Goal: Transaction & Acquisition: Purchase product/service

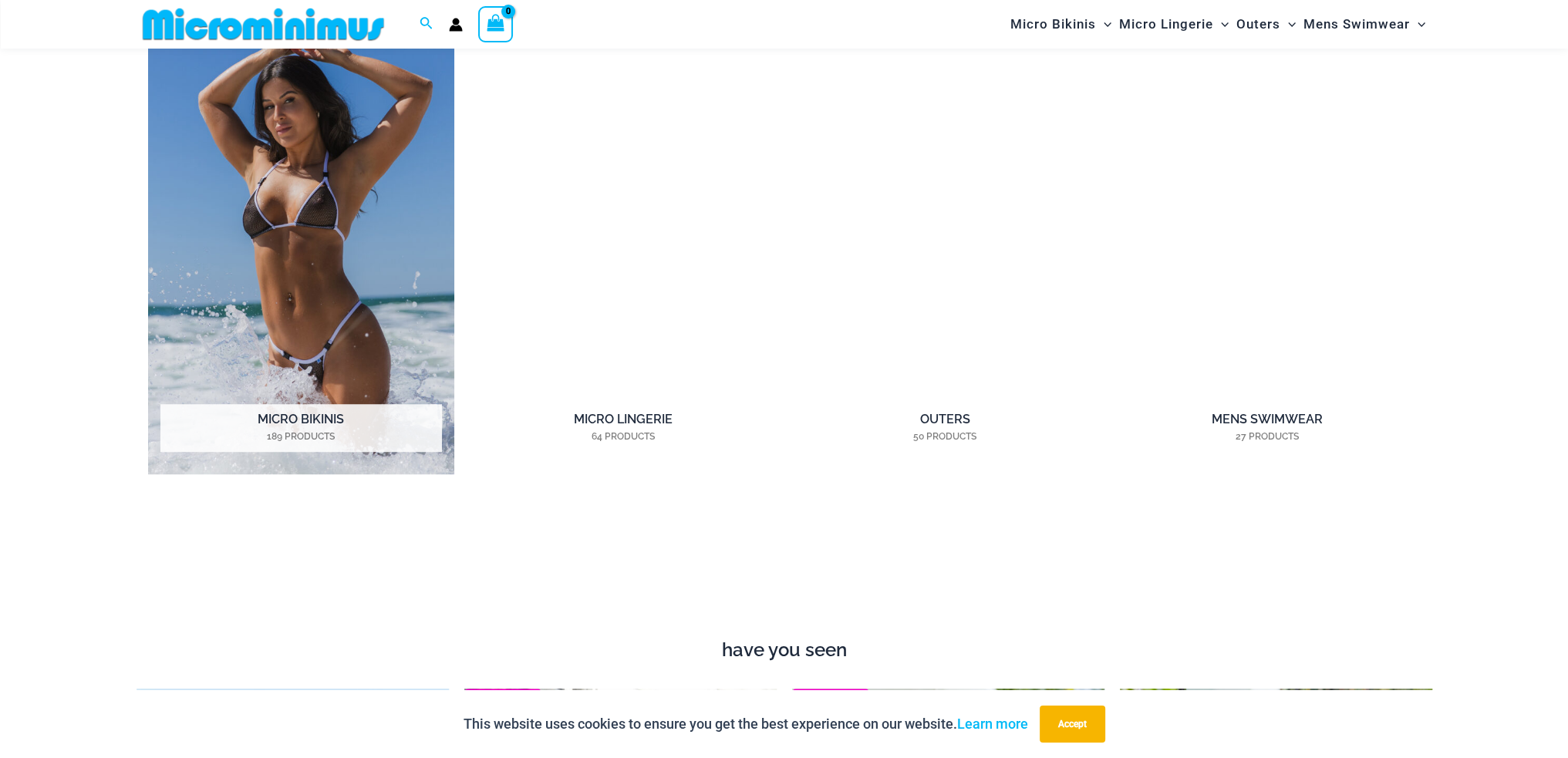
scroll to position [1530, 0]
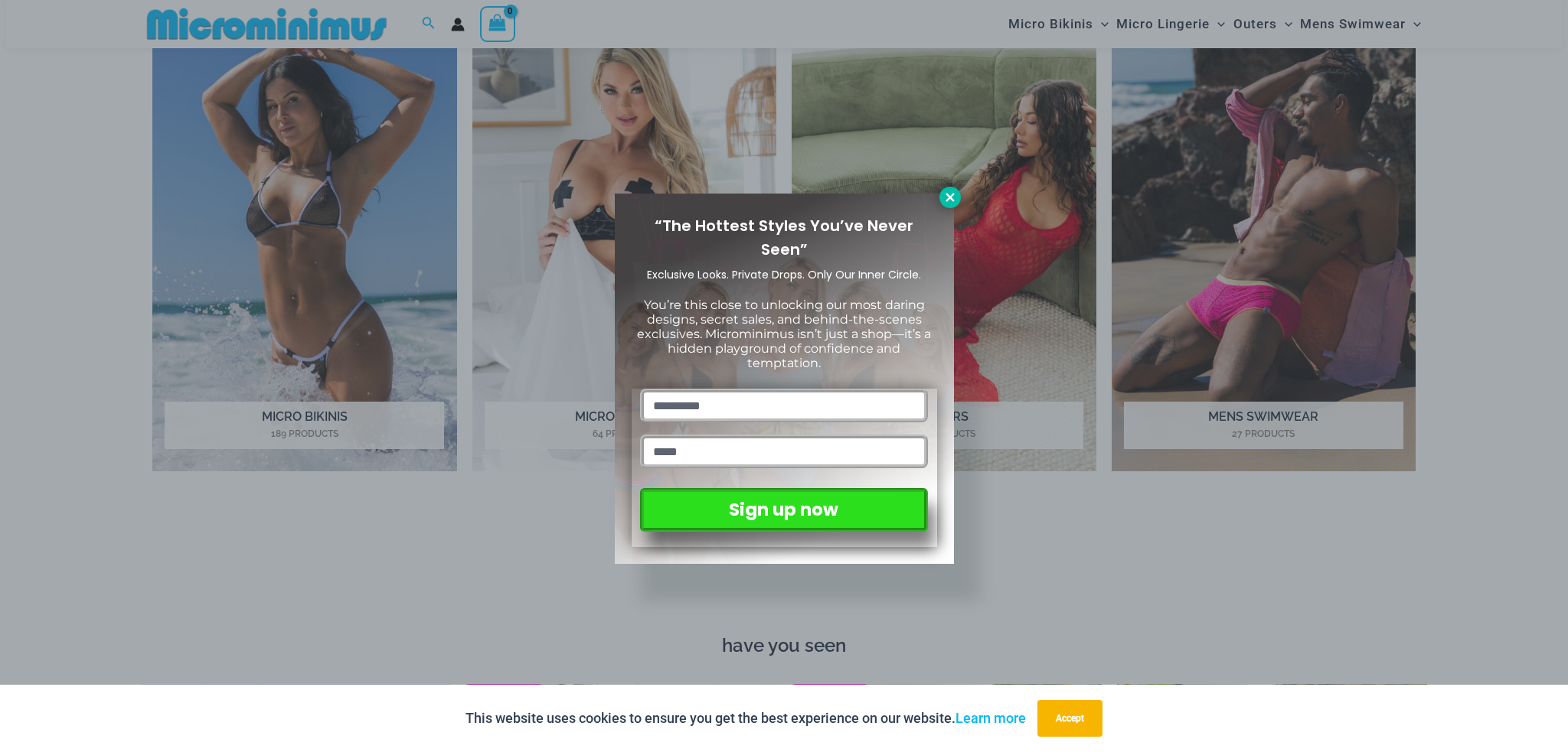
click at [949, 197] on icon at bounding box center [949, 197] width 9 height 9
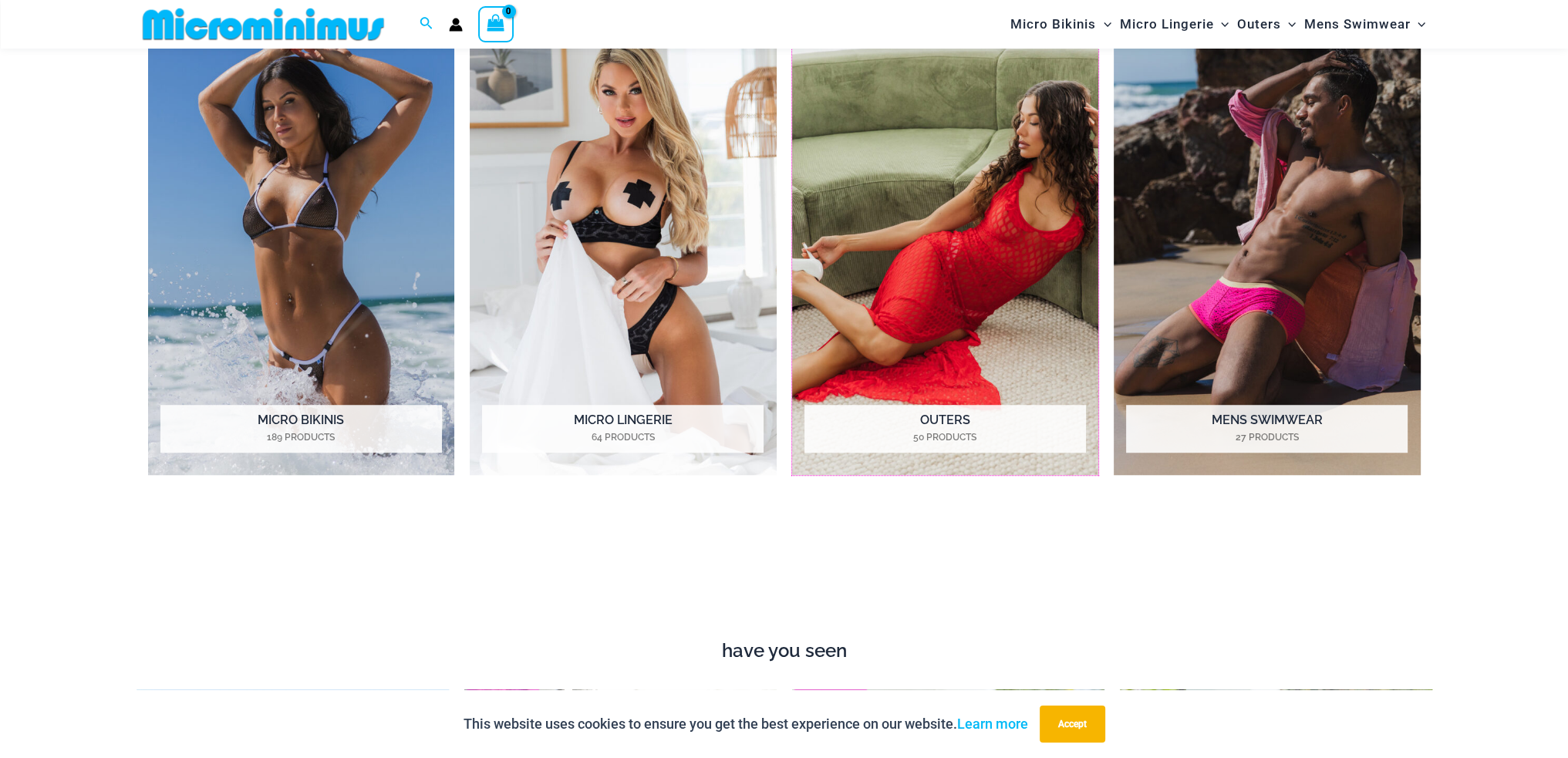
click at [956, 198] on img "Visit product category Outers" at bounding box center [946, 240] width 307 height 471
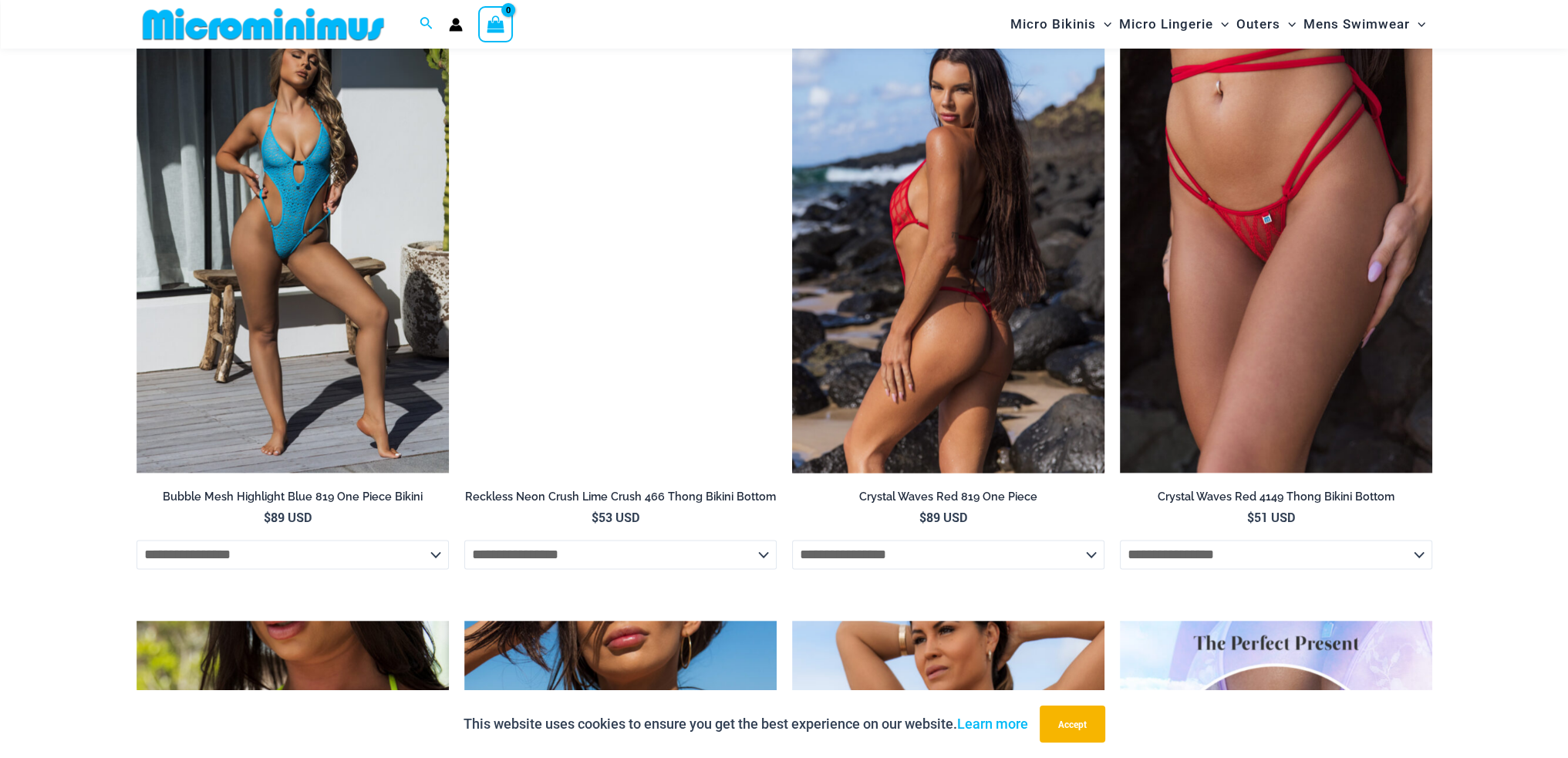
scroll to position [2769, 0]
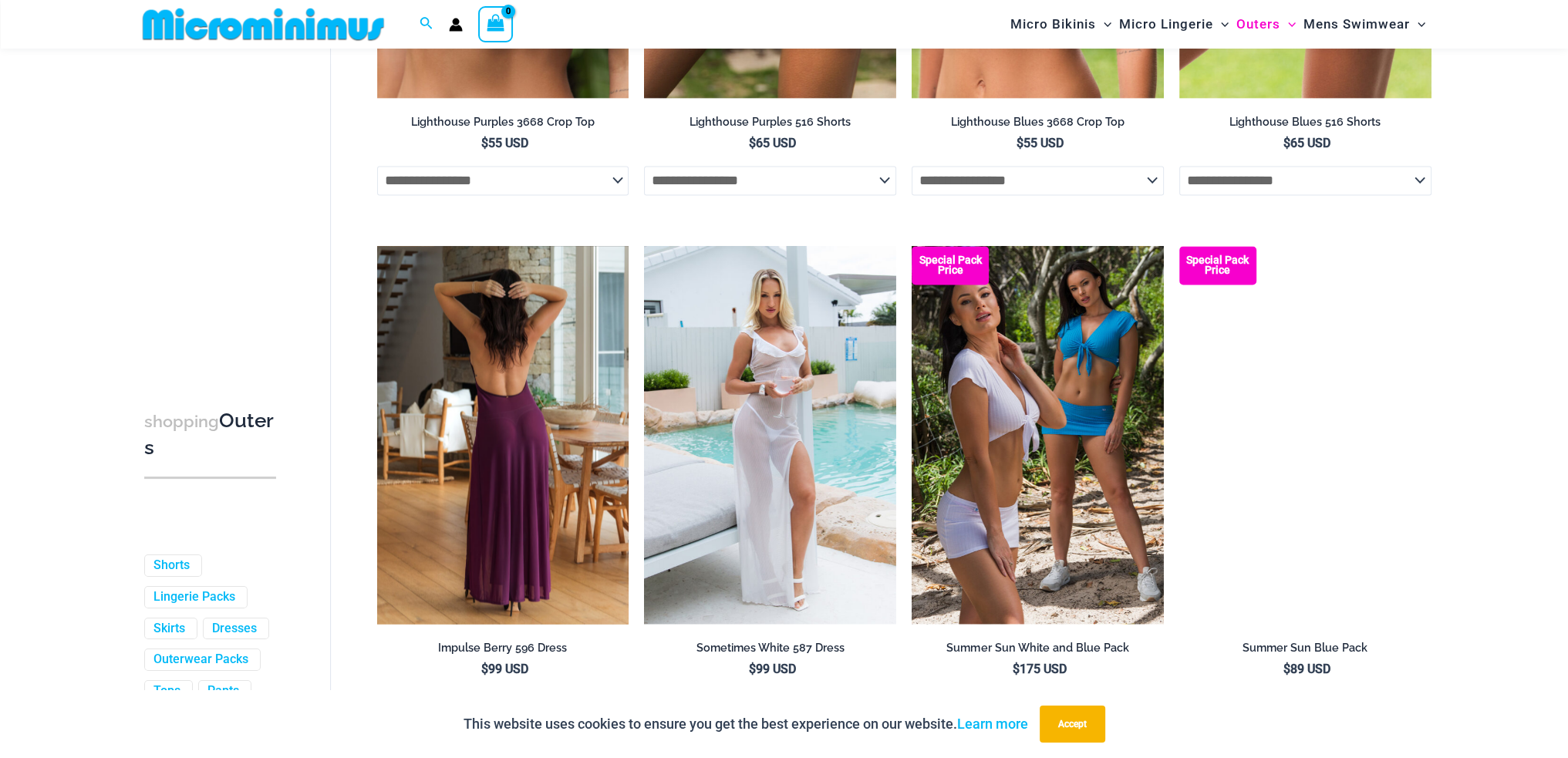
scroll to position [3316, 0]
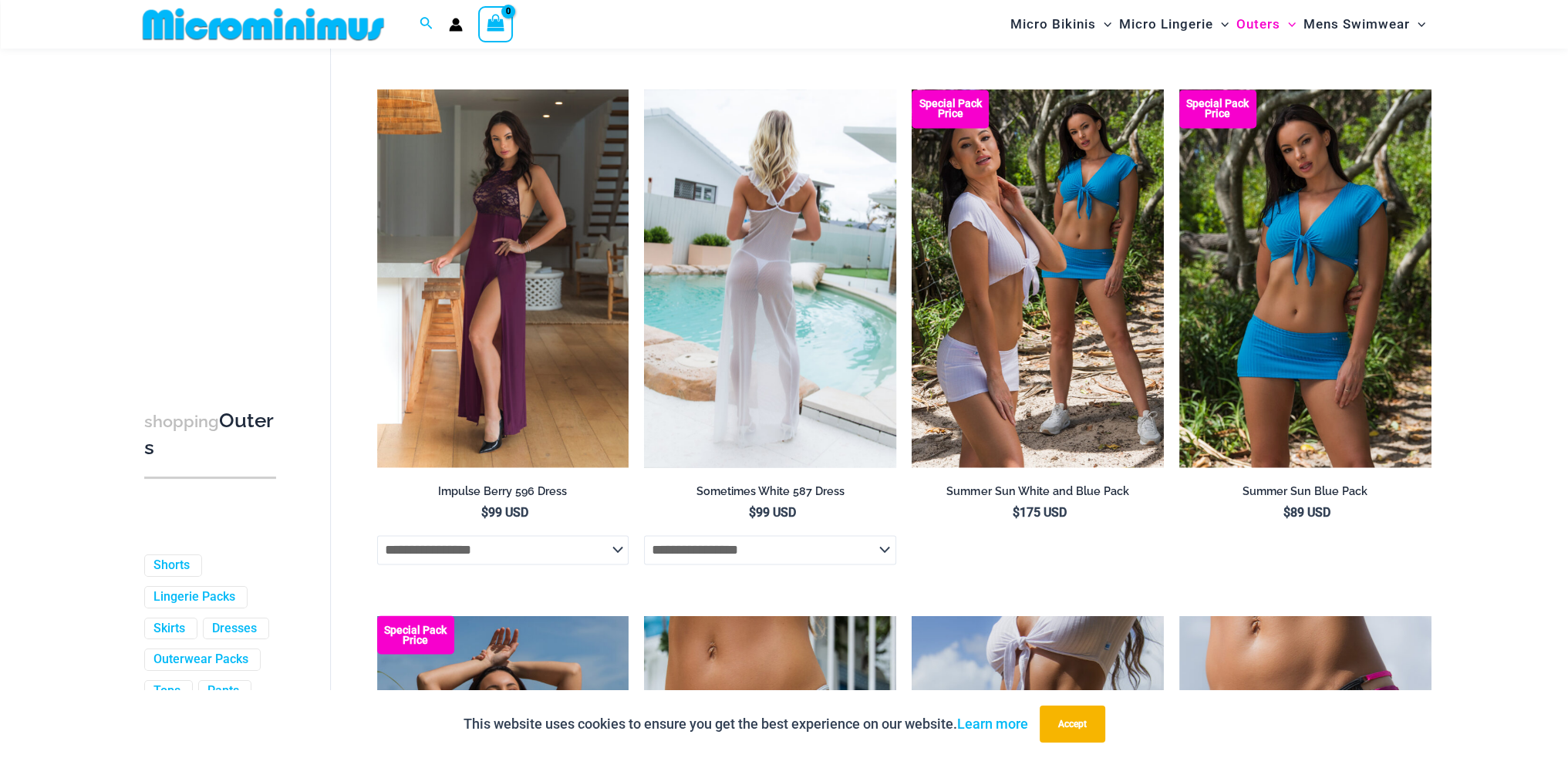
click at [757, 305] on img at bounding box center [770, 278] width 252 height 378
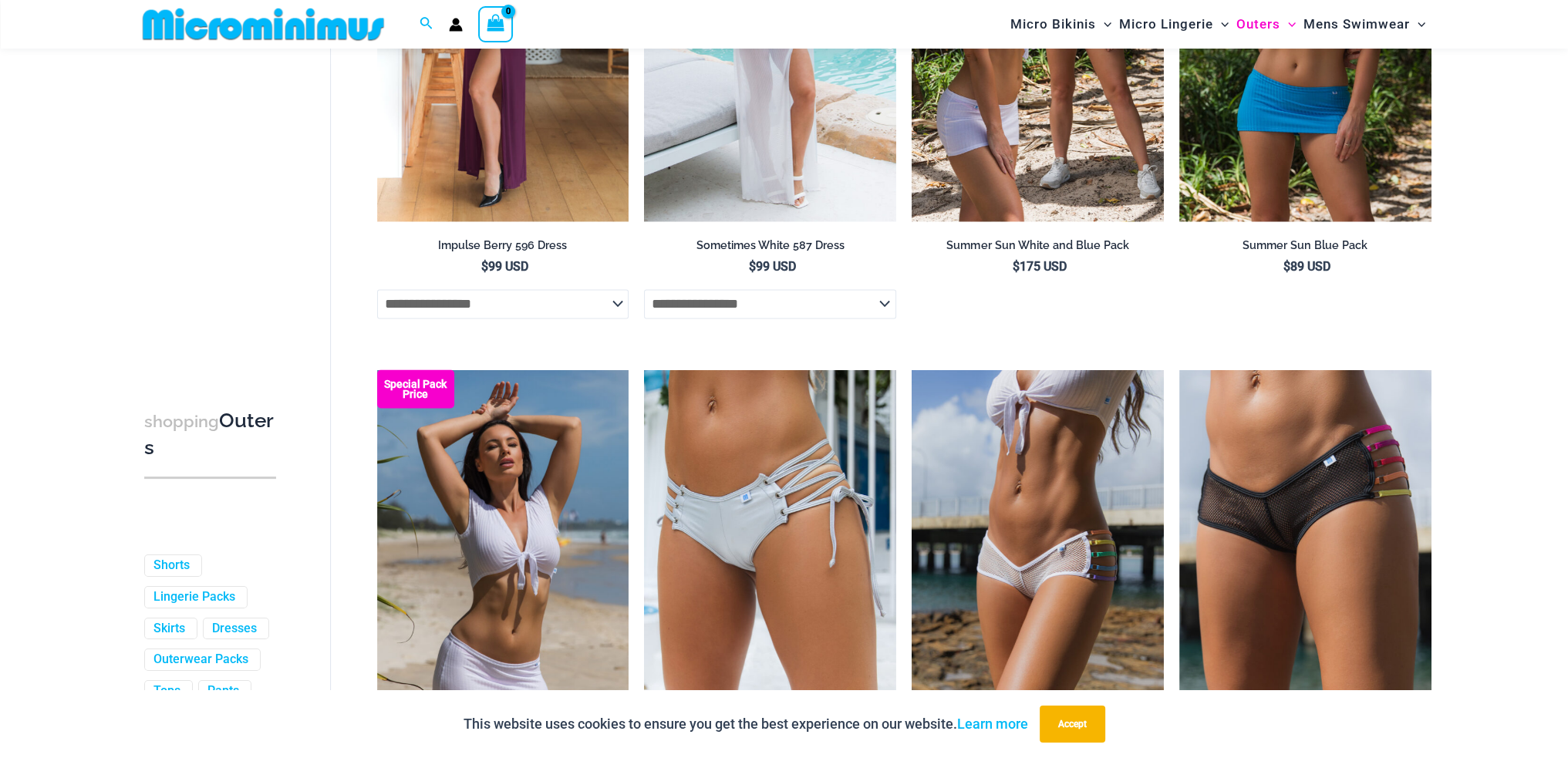
scroll to position [3557, 0]
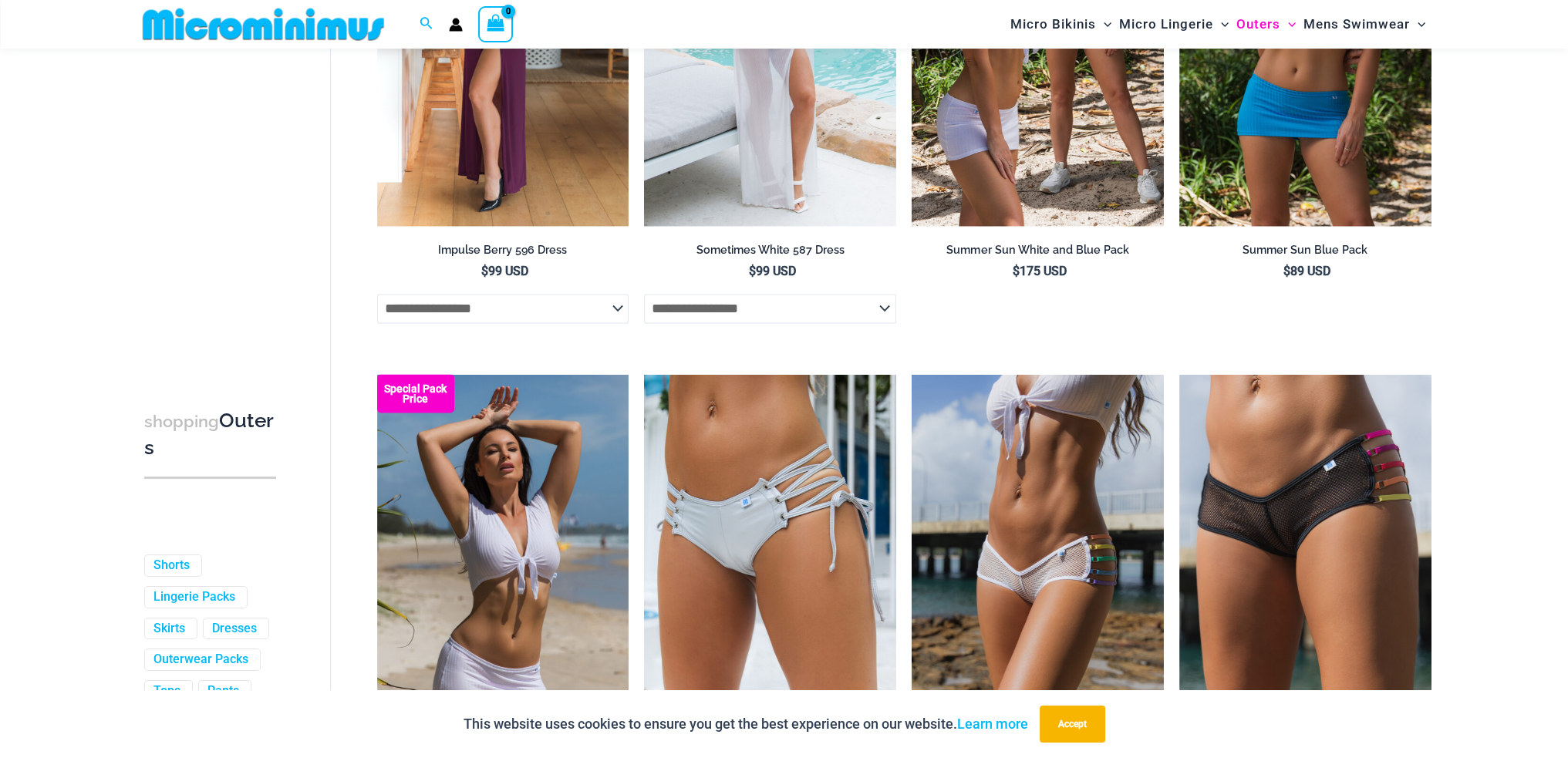
click at [264, 33] on img at bounding box center [263, 24] width 253 height 34
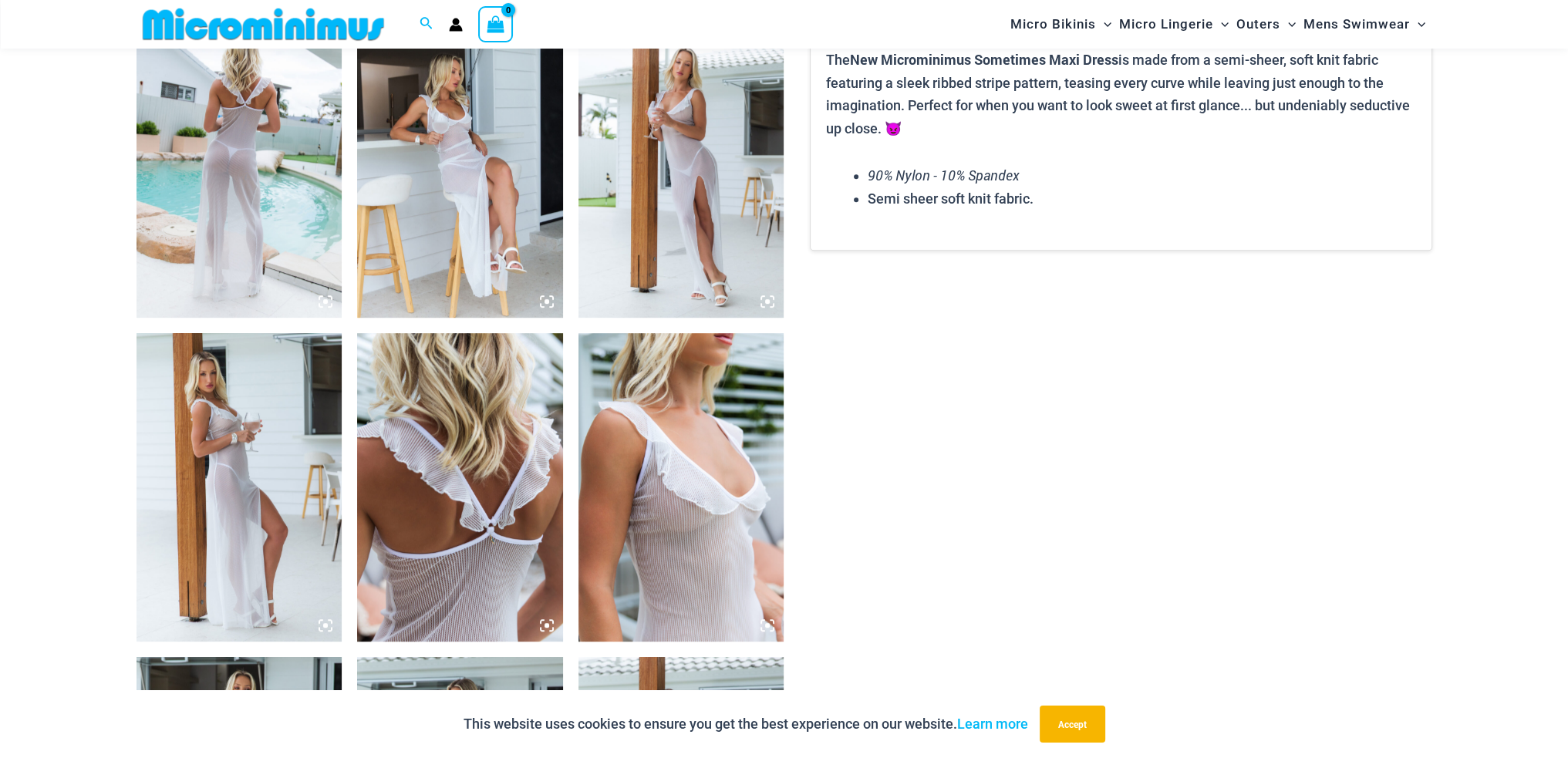
scroll to position [1143, 0]
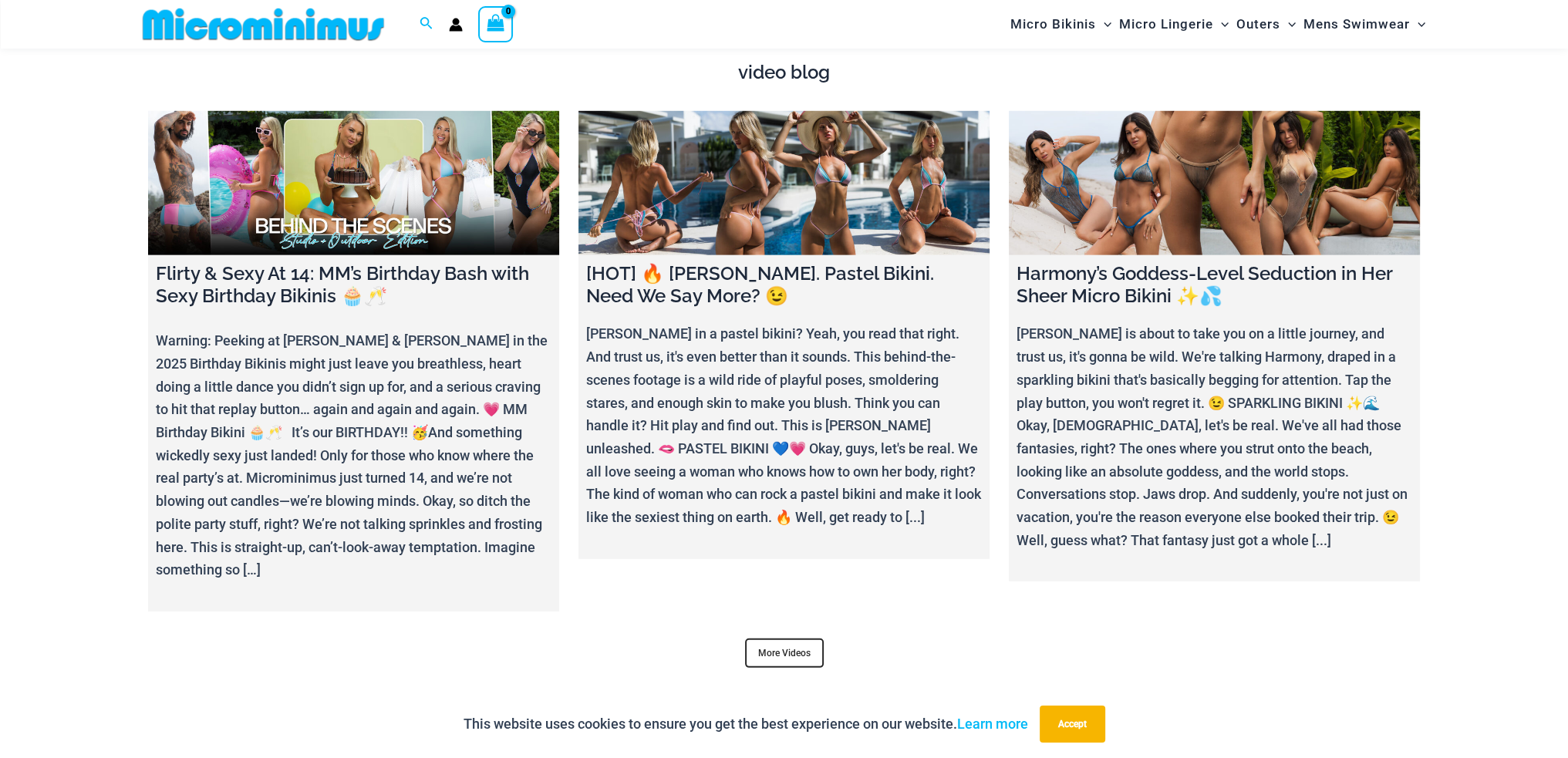
scroll to position [6080, 0]
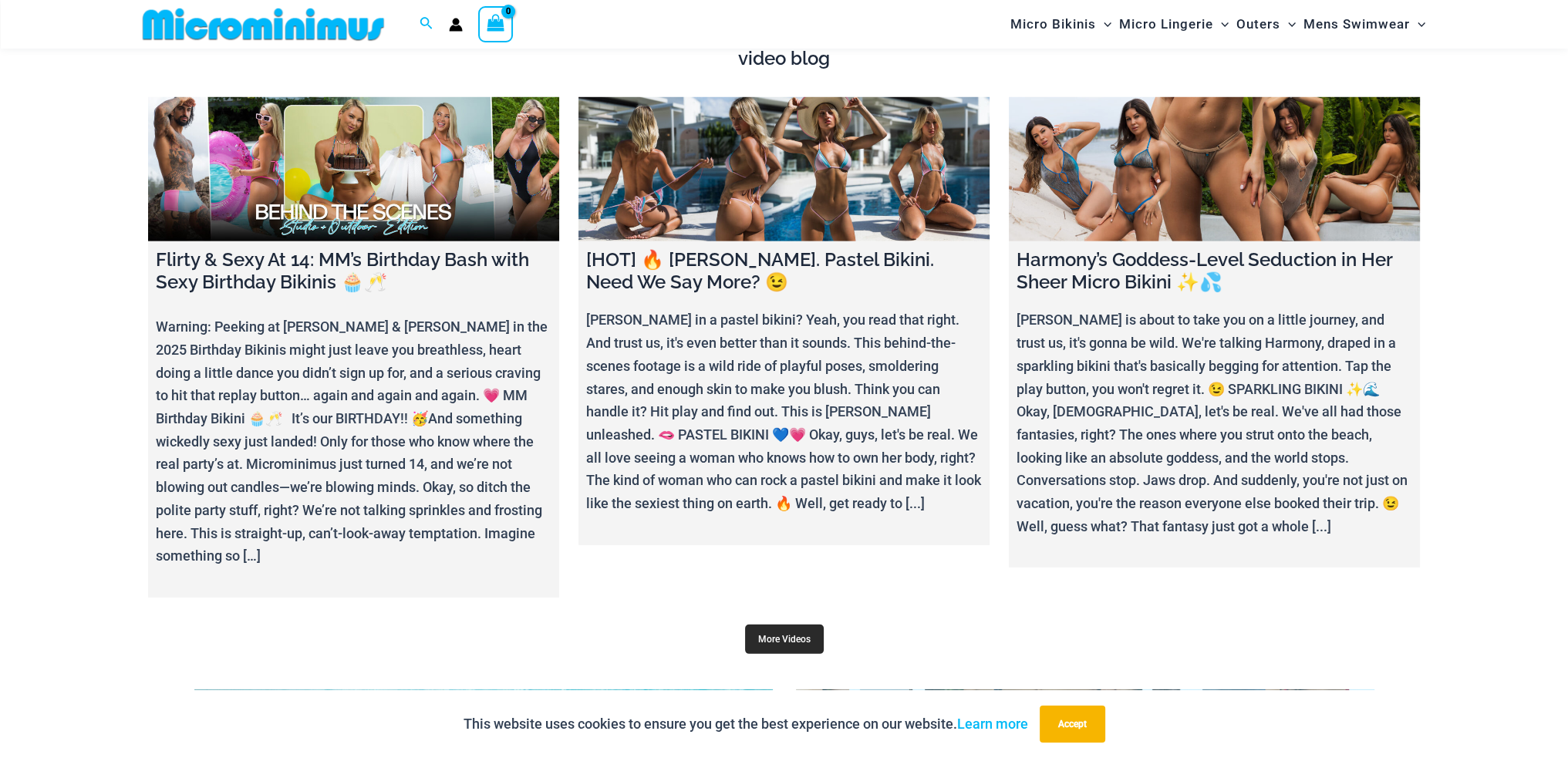
click at [780, 624] on link "More Videos" at bounding box center [784, 639] width 78 height 30
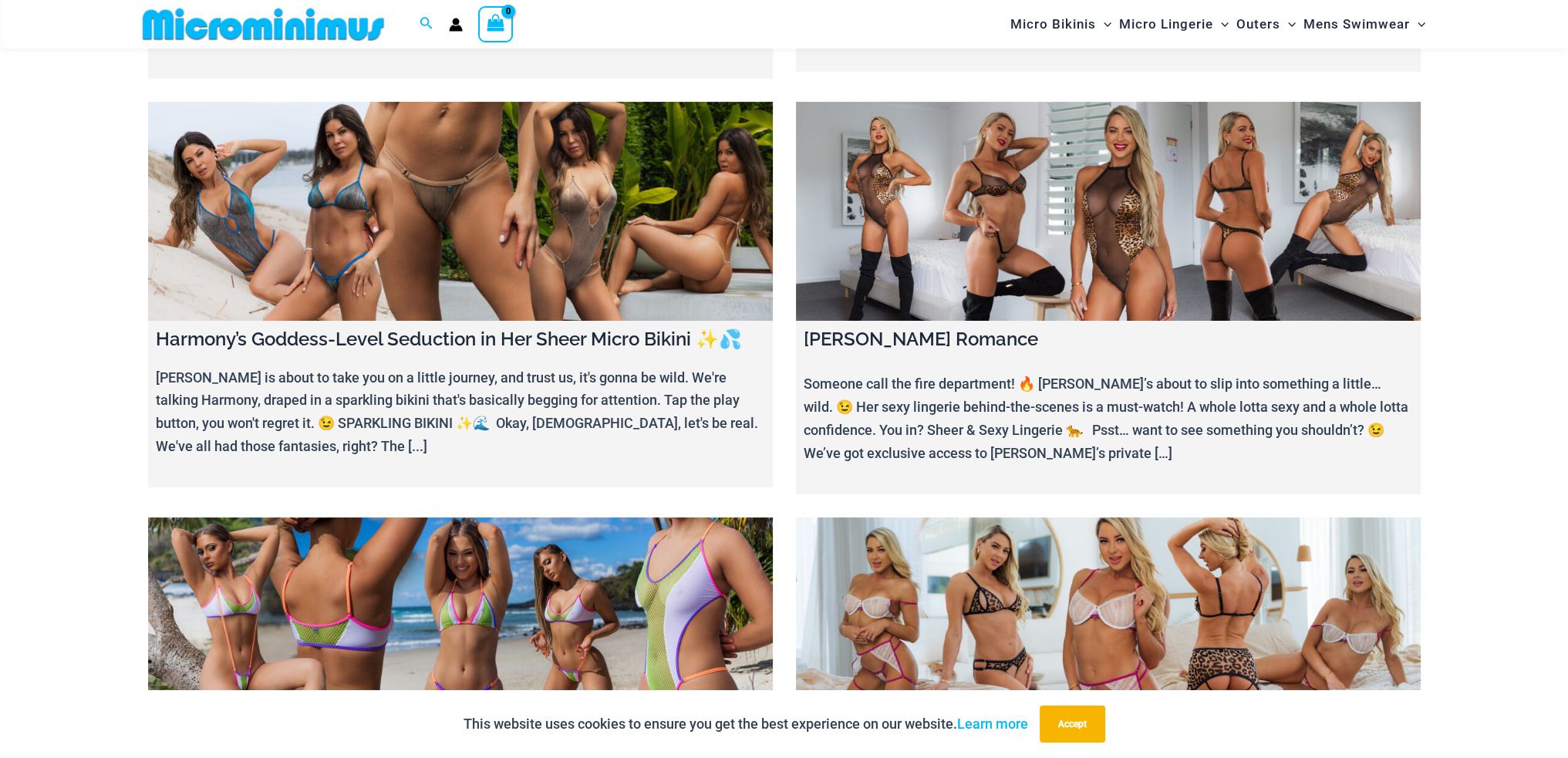
scroll to position [448, 0]
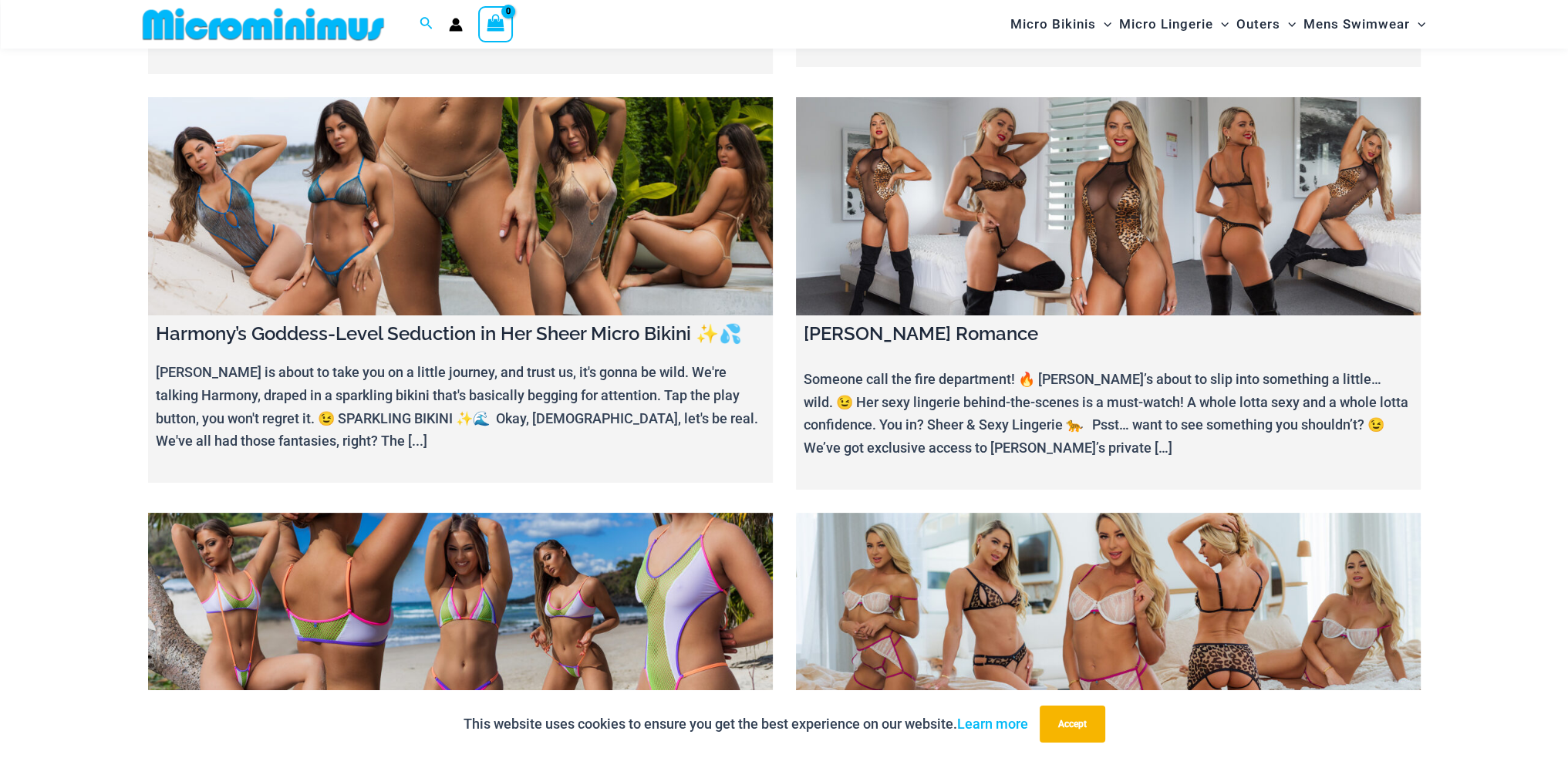
click at [1005, 219] on link at bounding box center [1108, 207] width 624 height 219
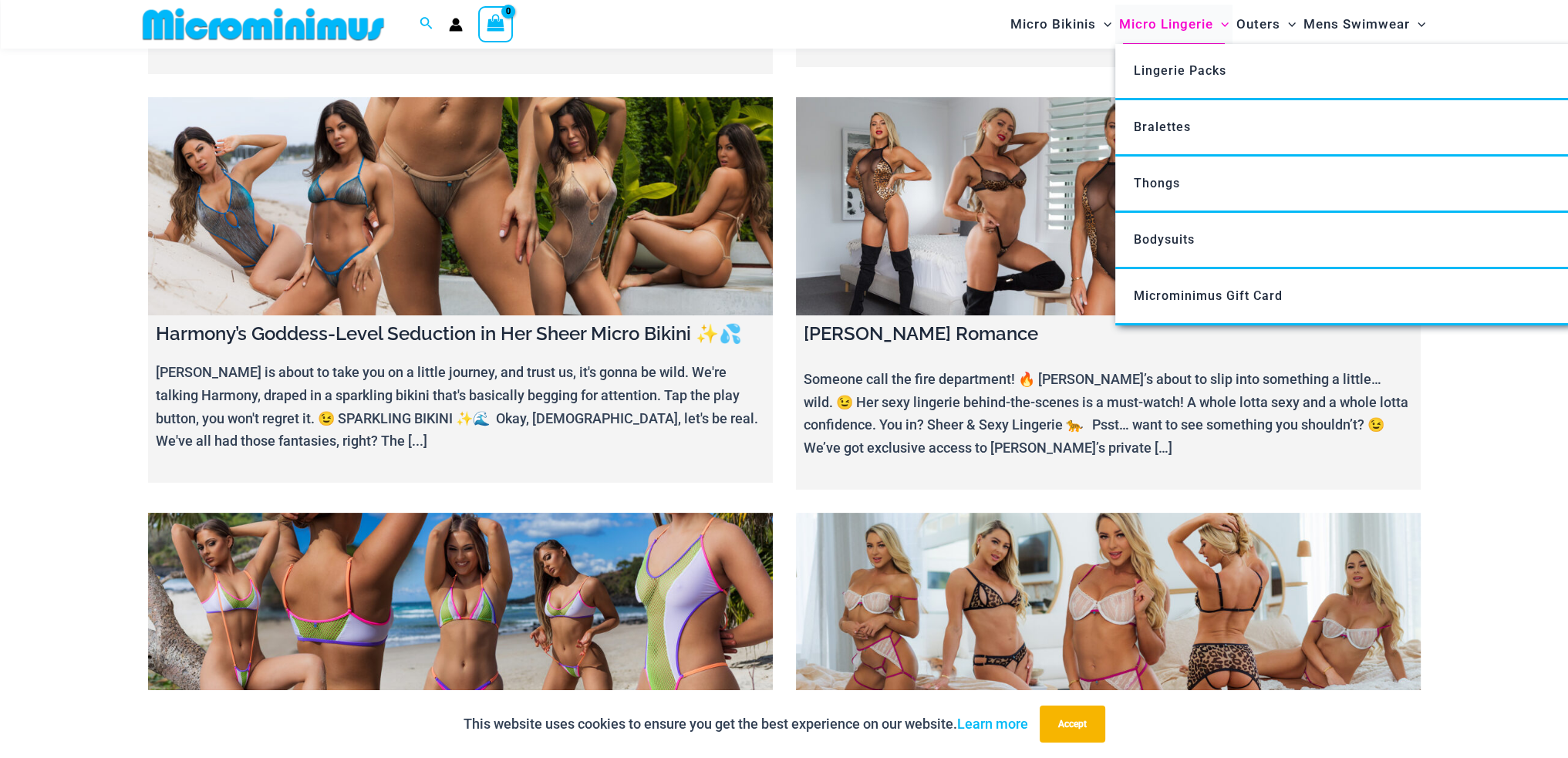
click at [1183, 28] on span "Micro Lingerie" at bounding box center [1167, 24] width 94 height 39
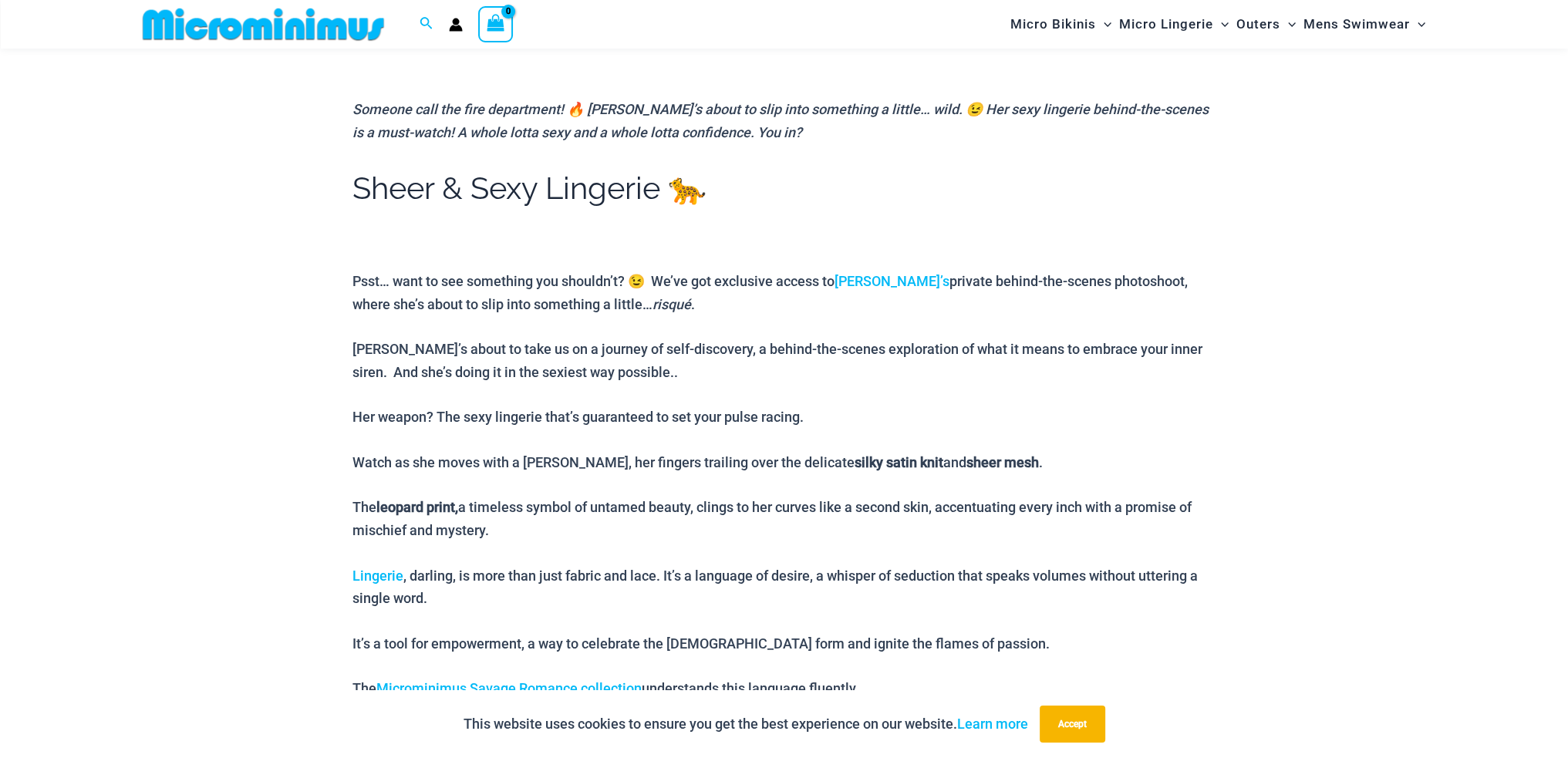
scroll to position [608, 0]
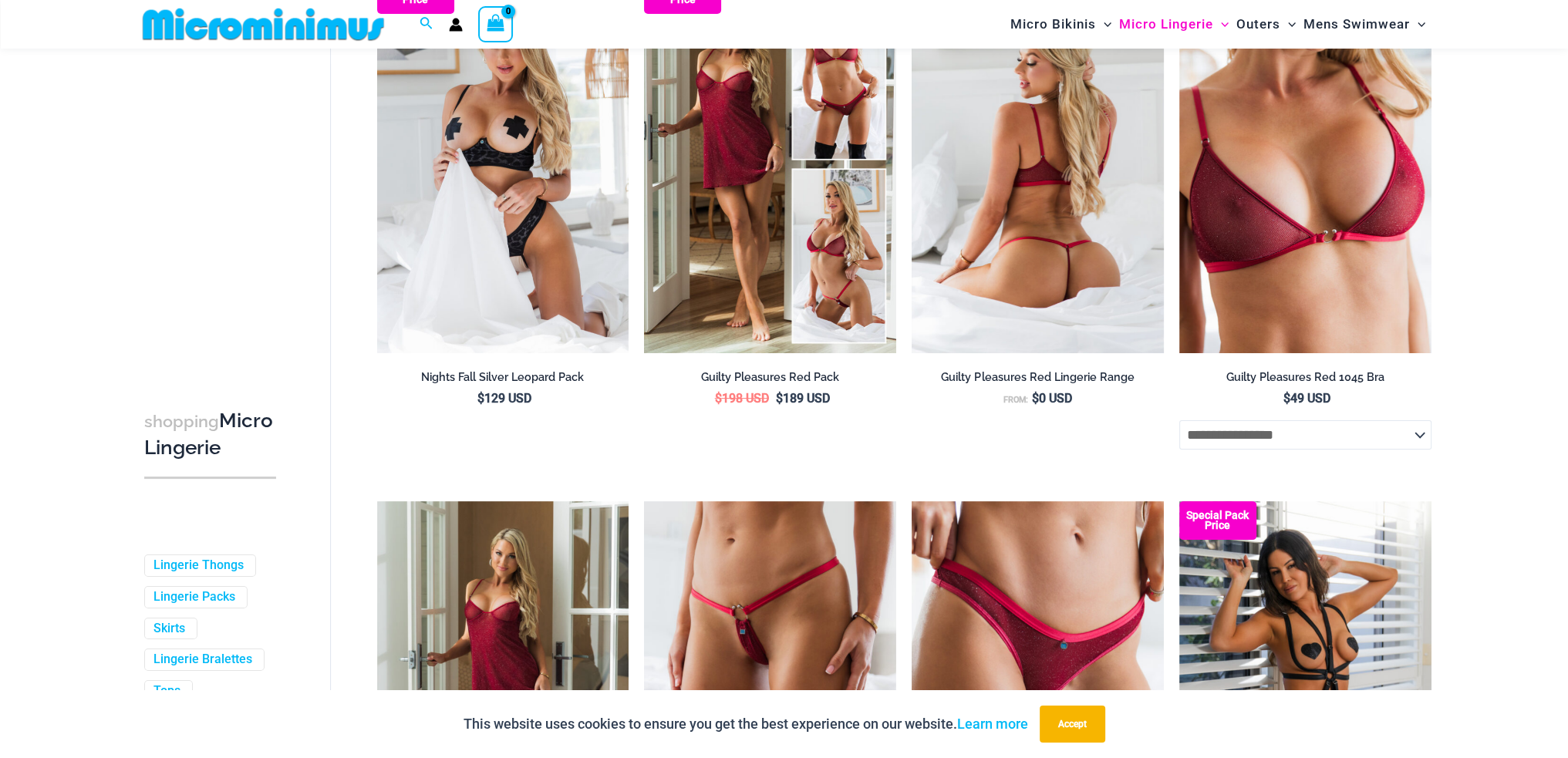
scroll to position [296, 0]
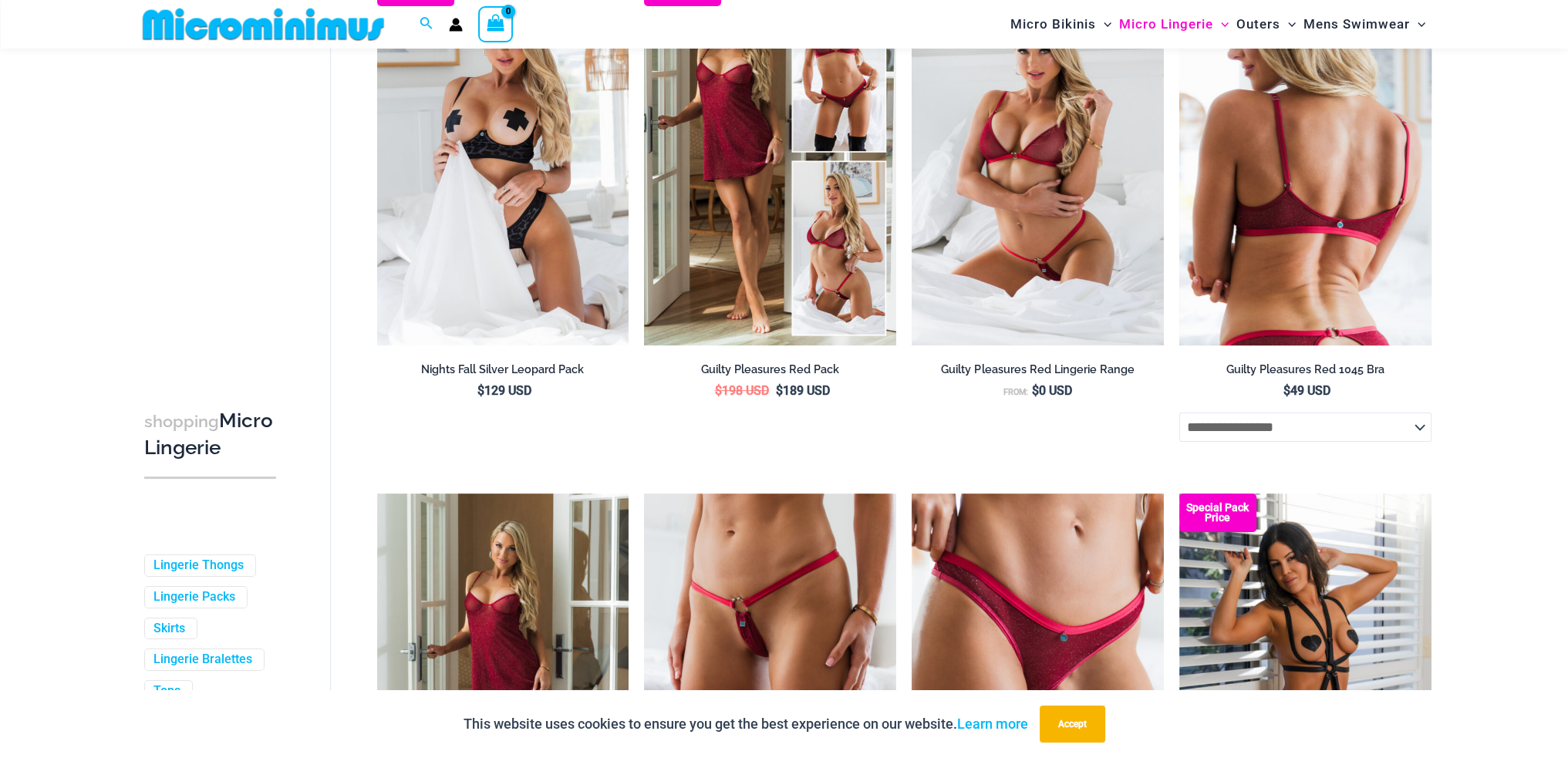
click at [1307, 251] on img at bounding box center [1305, 156] width 252 height 378
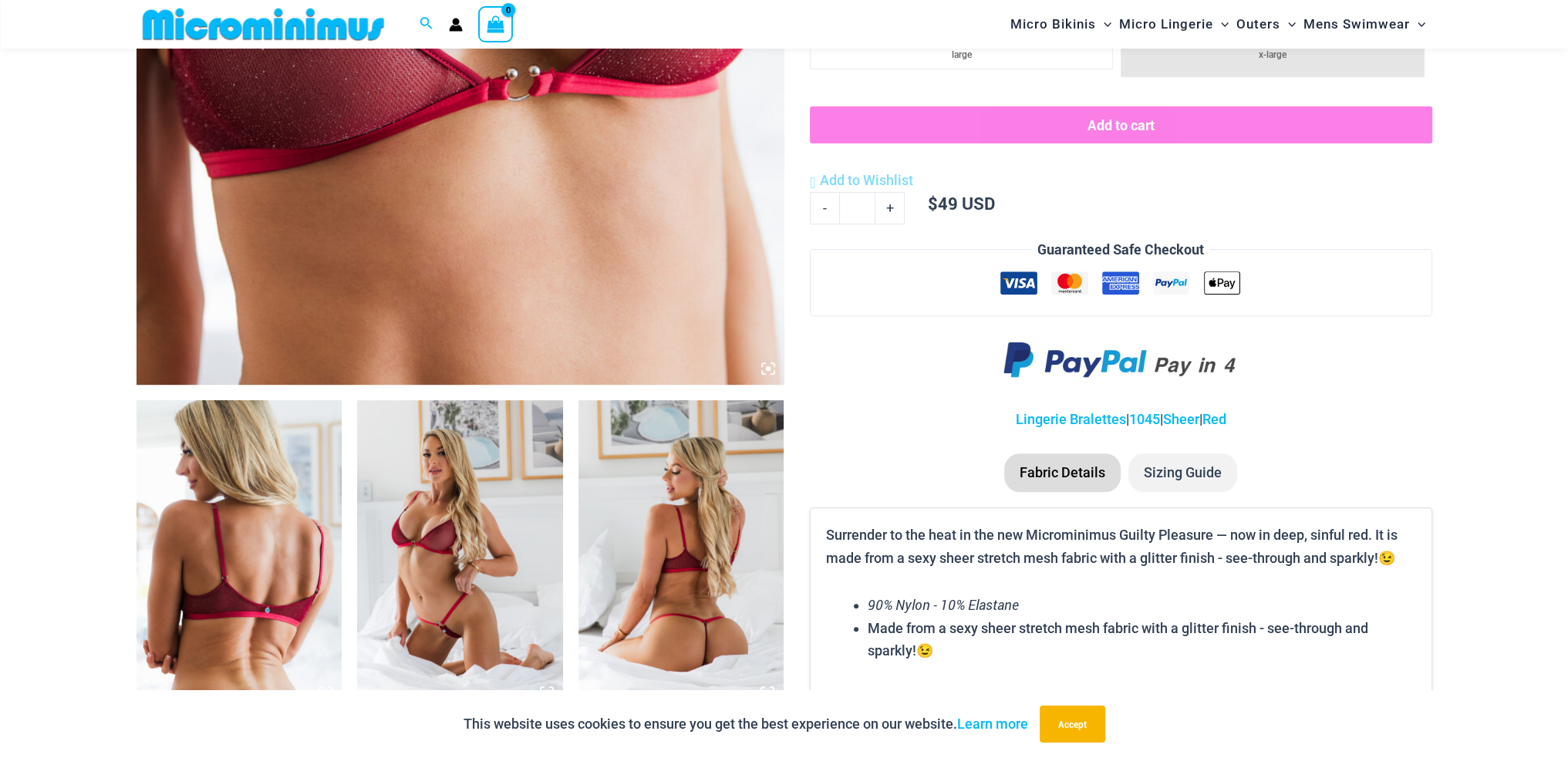
scroll to position [988, 0]
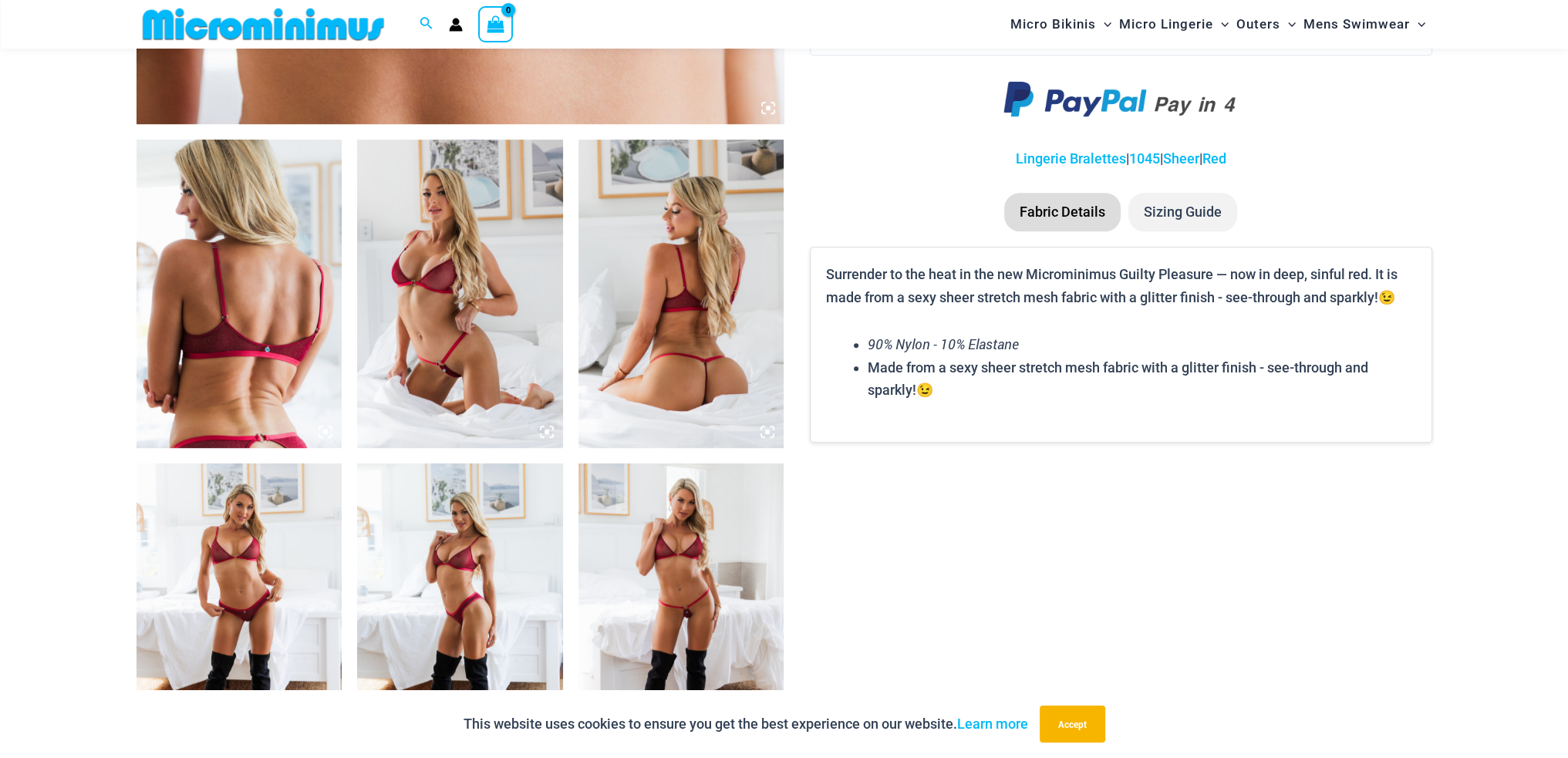
click at [399, 336] on img at bounding box center [461, 294] width 206 height 309
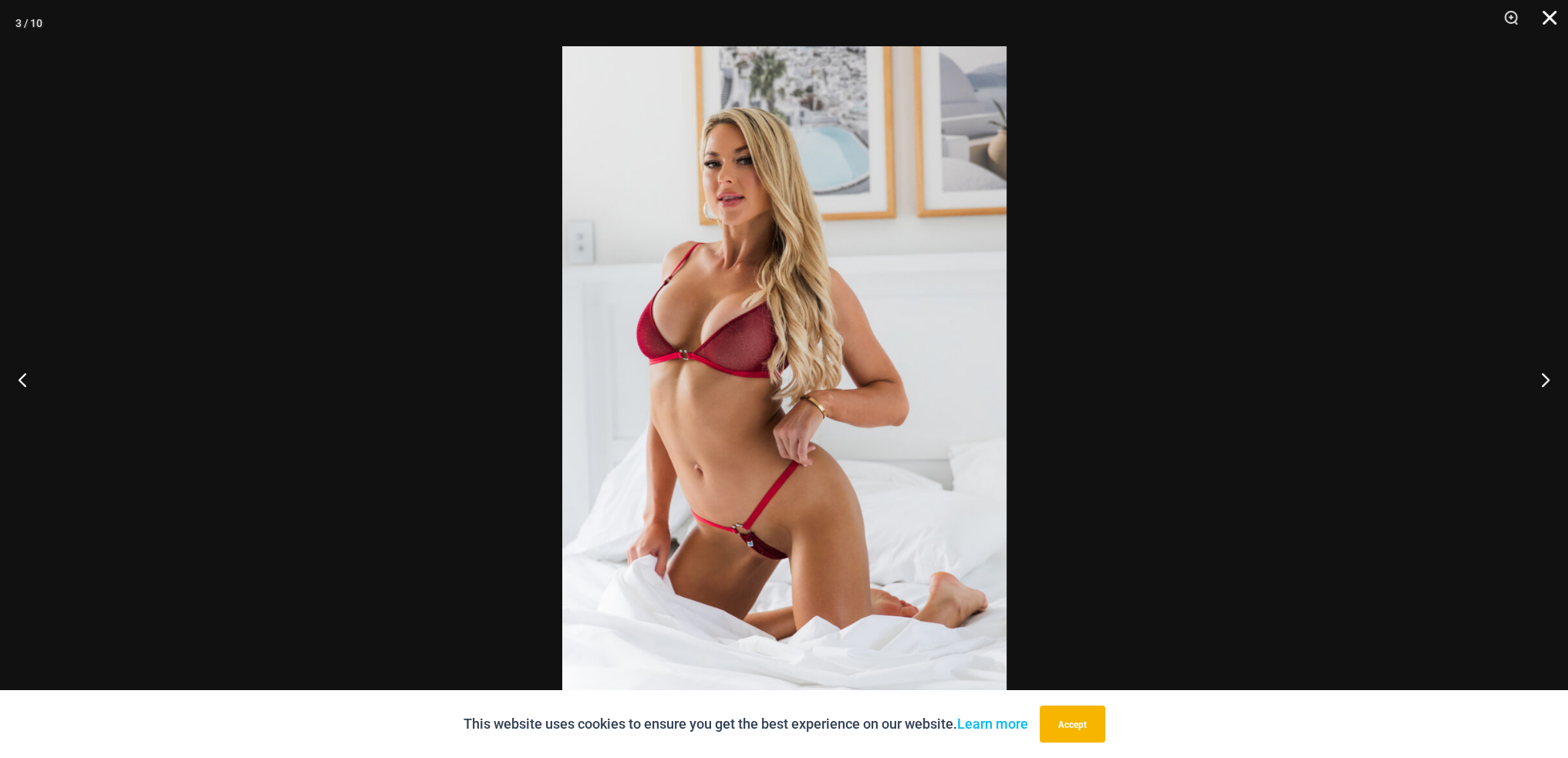
click at [1543, 17] on button "Close" at bounding box center [1544, 23] width 38 height 46
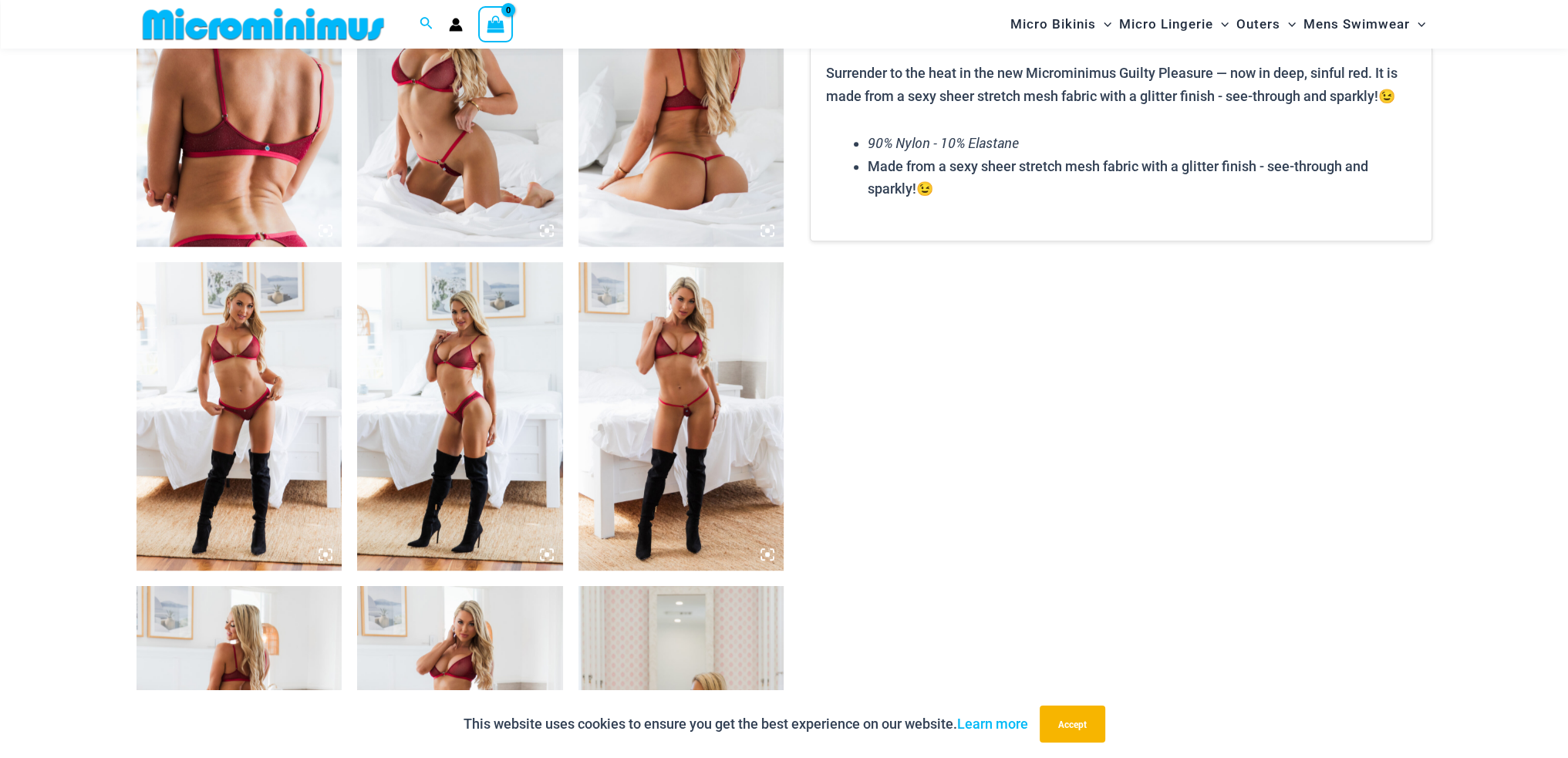
scroll to position [1219, 0]
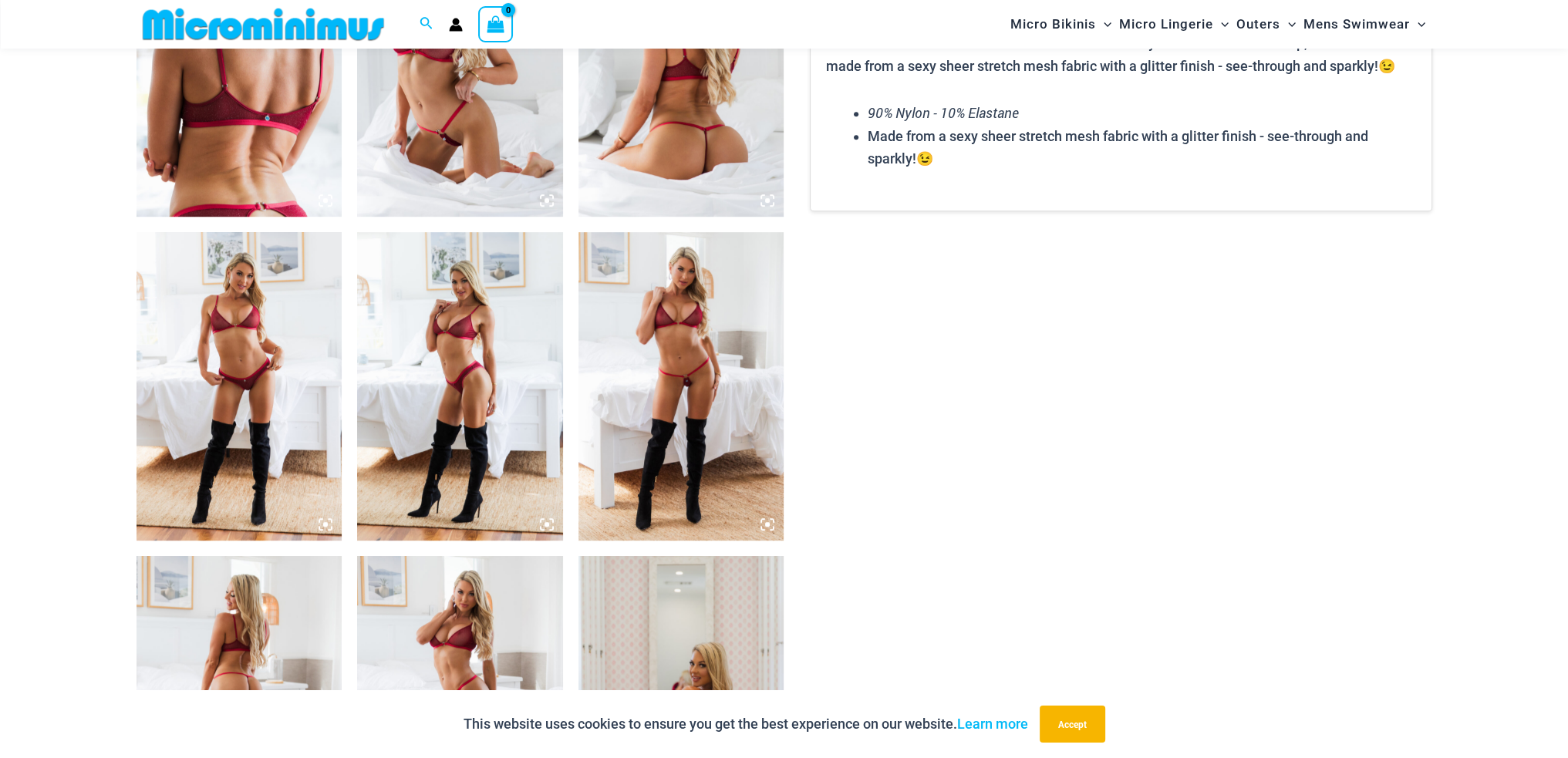
click at [702, 383] on img at bounding box center [682, 386] width 206 height 309
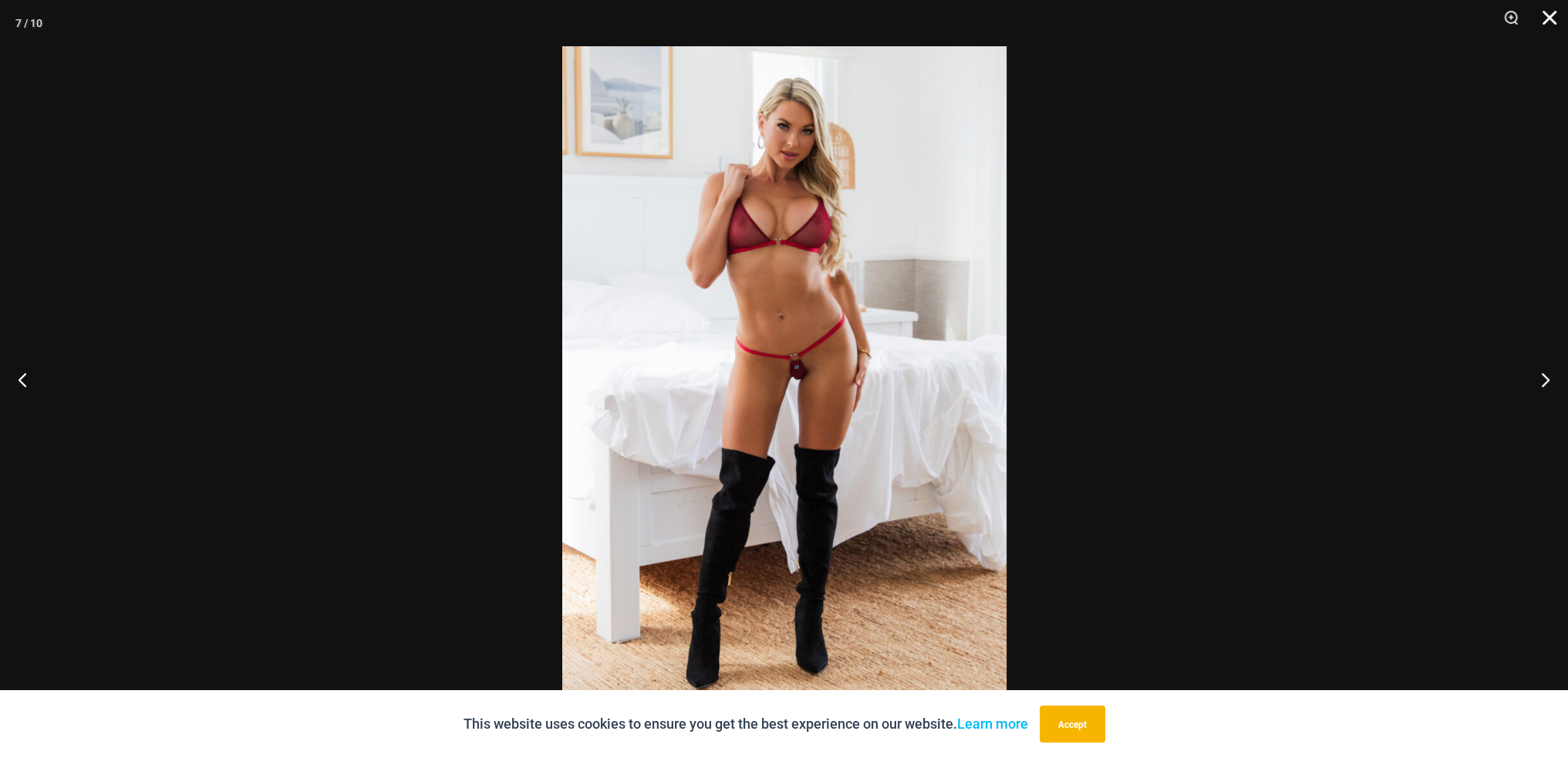
click at [1558, 12] on button "Close" at bounding box center [1544, 23] width 38 height 46
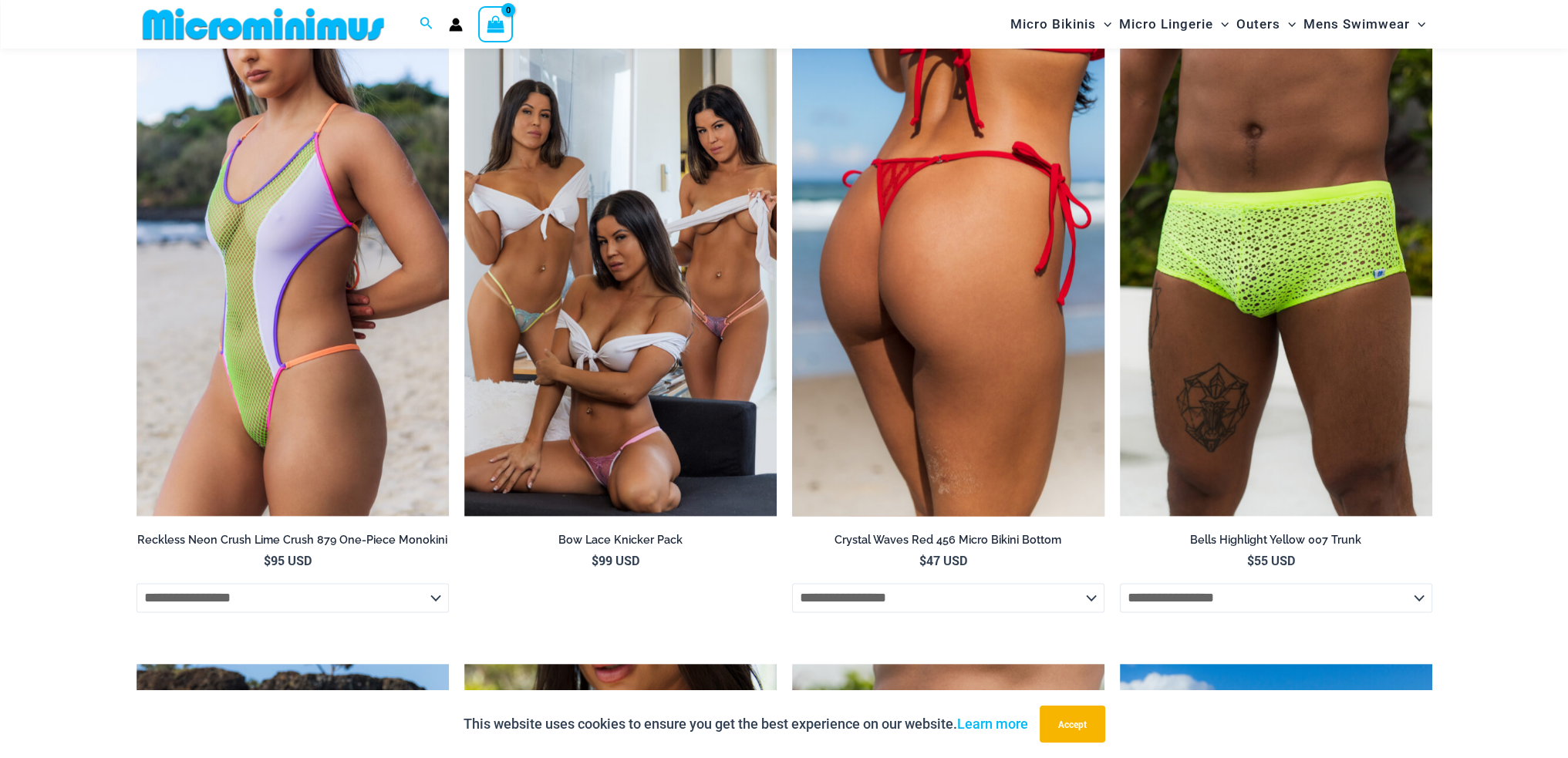
scroll to position [2685, 0]
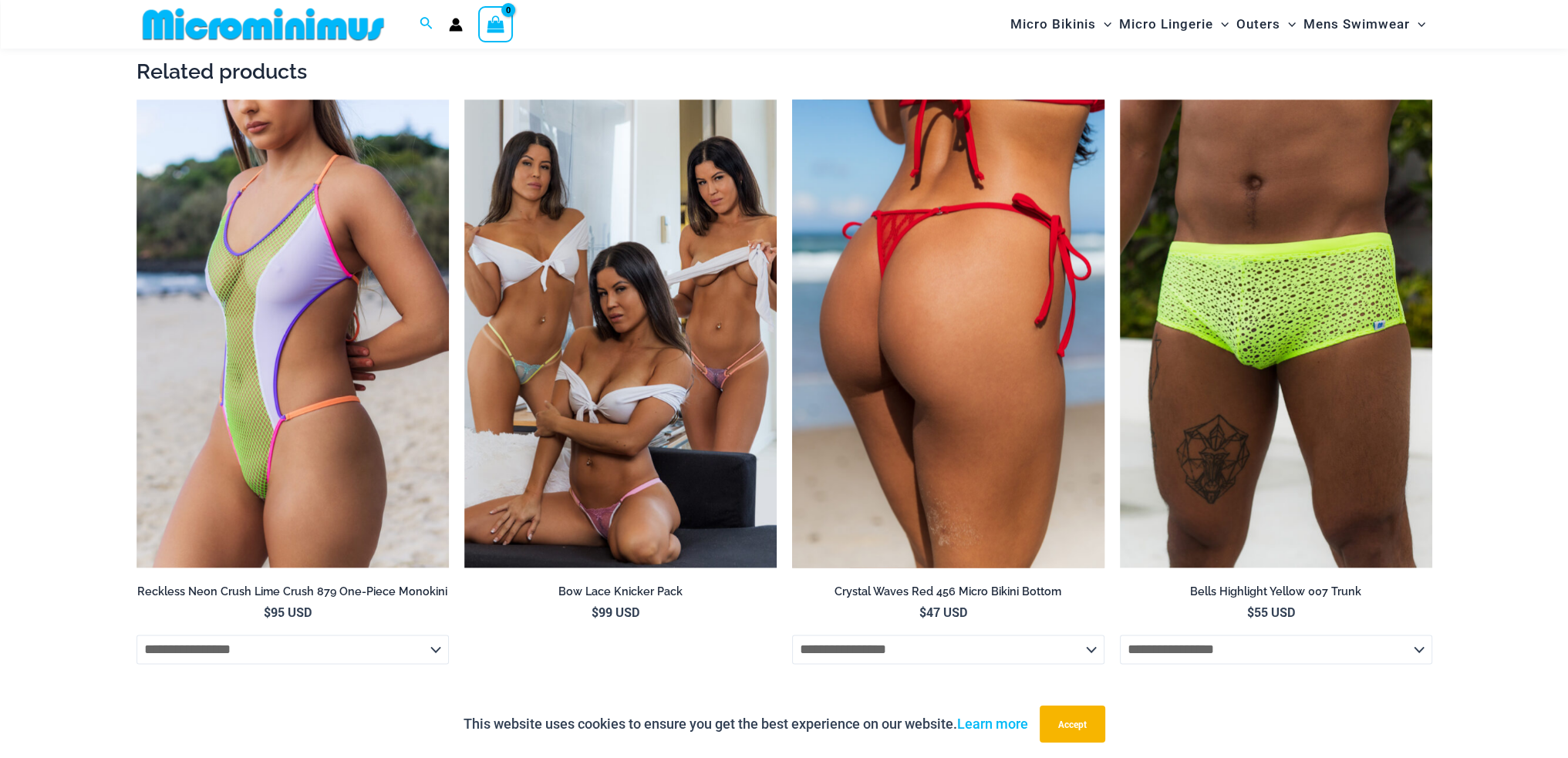
click at [948, 373] on img at bounding box center [948, 333] width 313 height 469
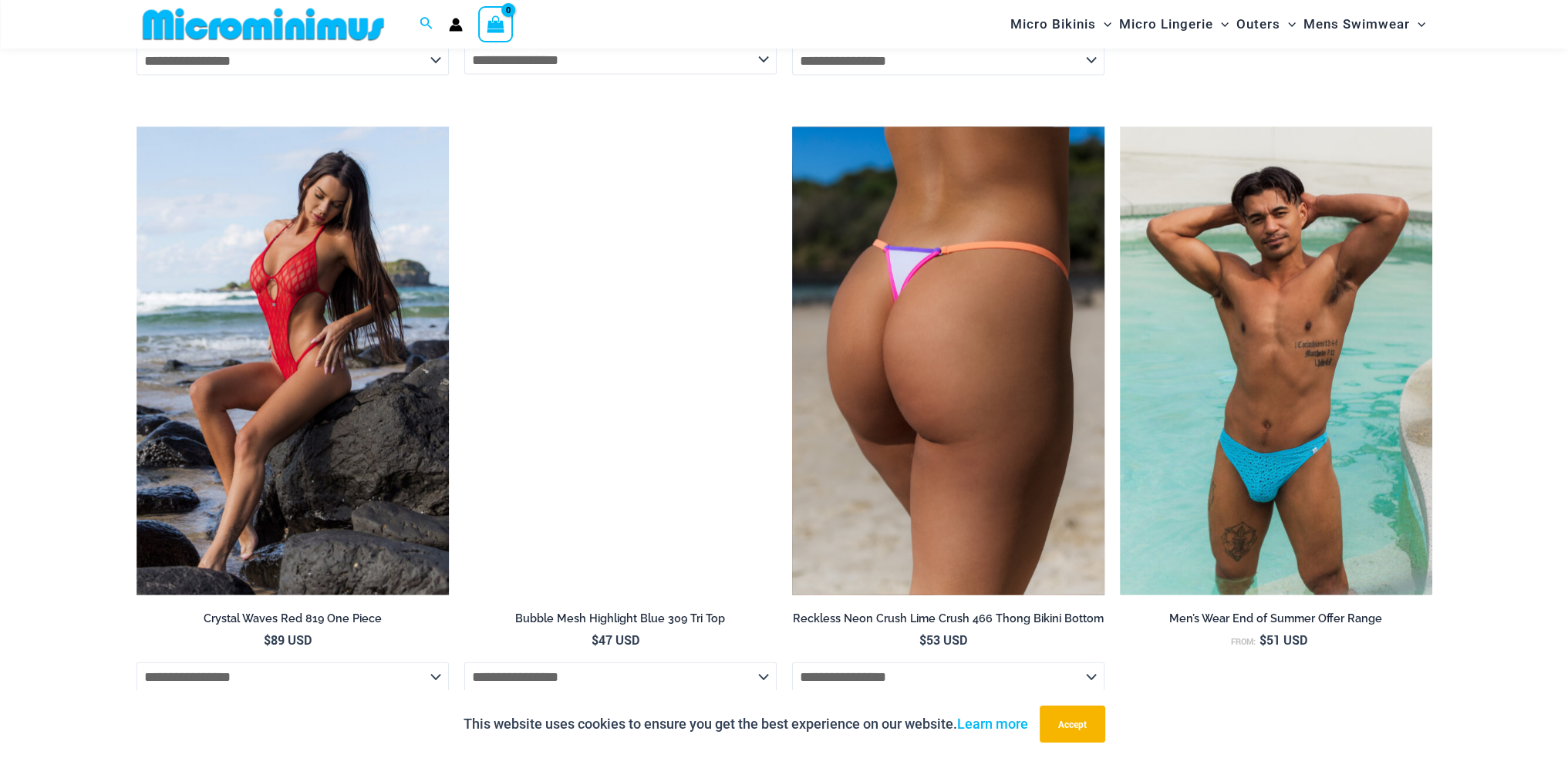
scroll to position [4536, 0]
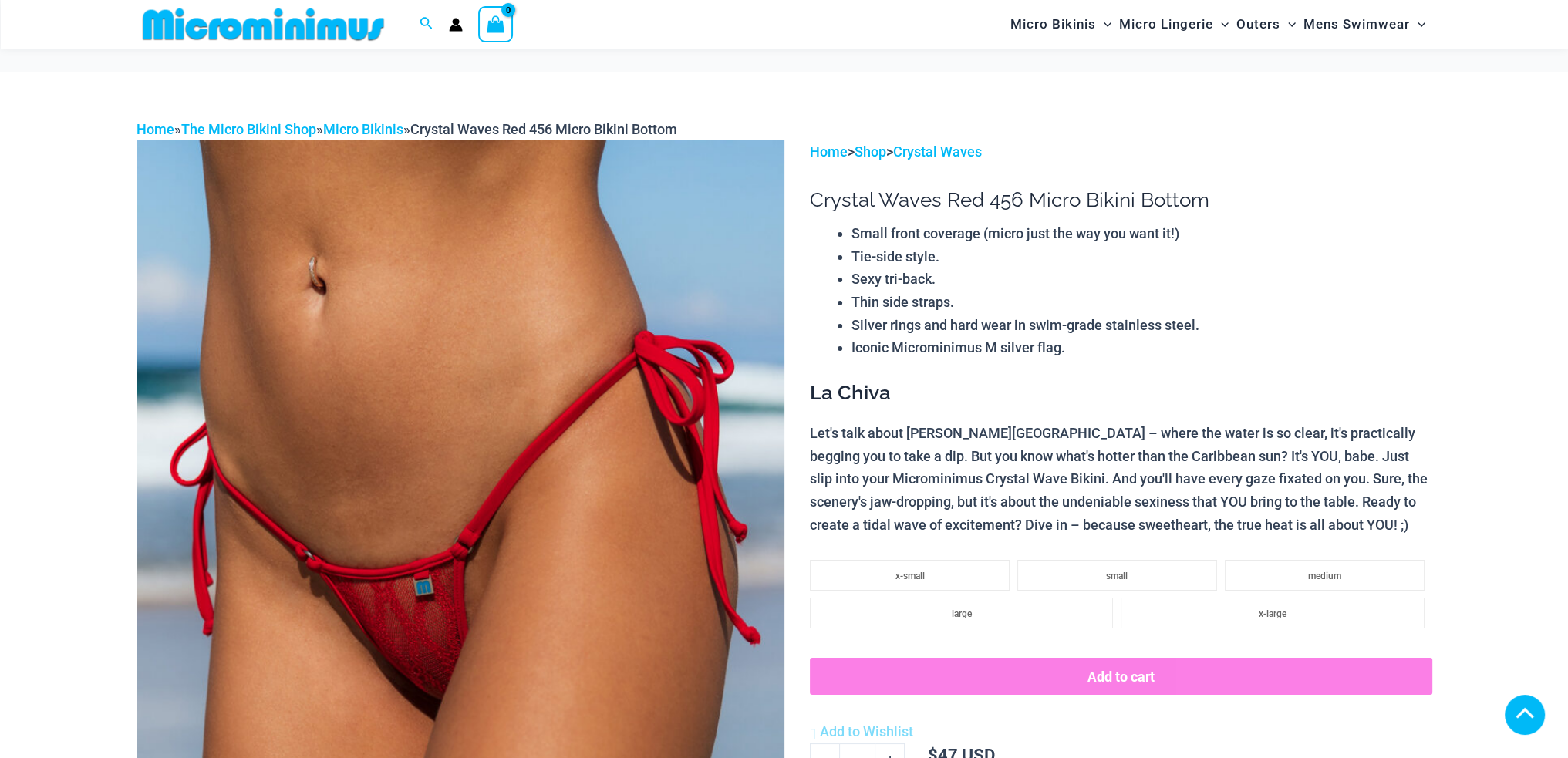
scroll to position [848, 0]
